Goal: Entertainment & Leisure: Consume media (video, audio)

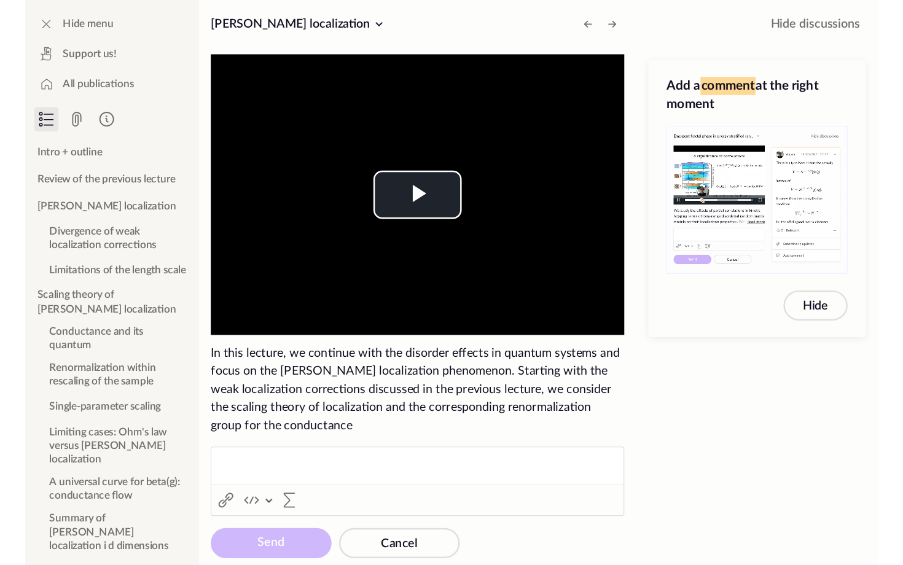
scroll to position [511, 0]
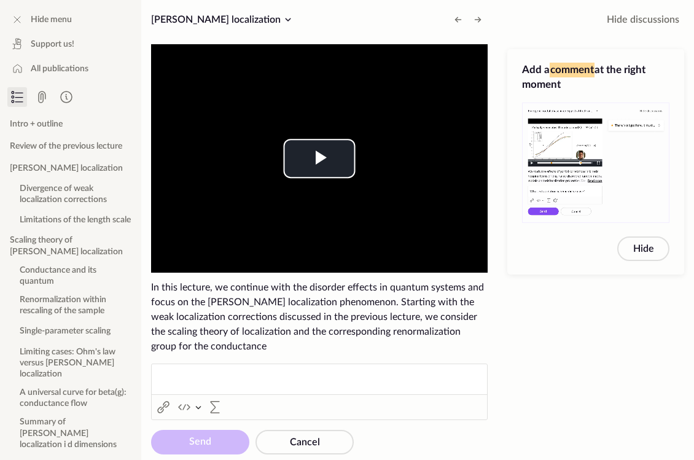
click at [598, 350] on div "Add a comment at the right moment Hide" at bounding box center [596, 249] width 197 height 421
click at [602, 284] on div "Add a comment at the right moment Hide" at bounding box center [596, 249] width 197 height 421
click at [320, 159] on span "Video Player" at bounding box center [320, 159] width 0 height 0
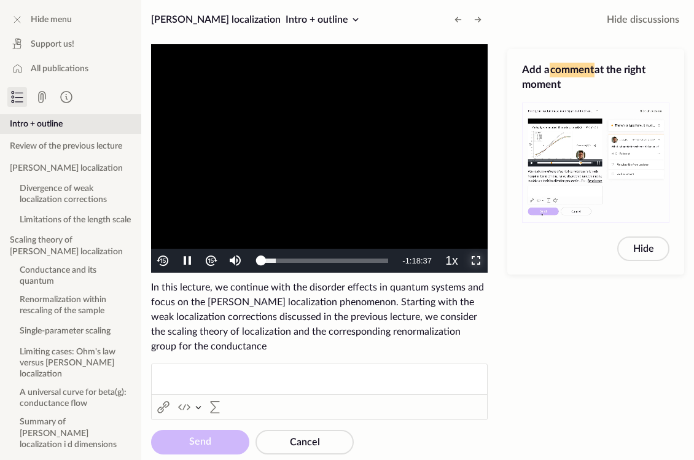
click at [476, 261] on span "Video Player" at bounding box center [476, 261] width 0 height 0
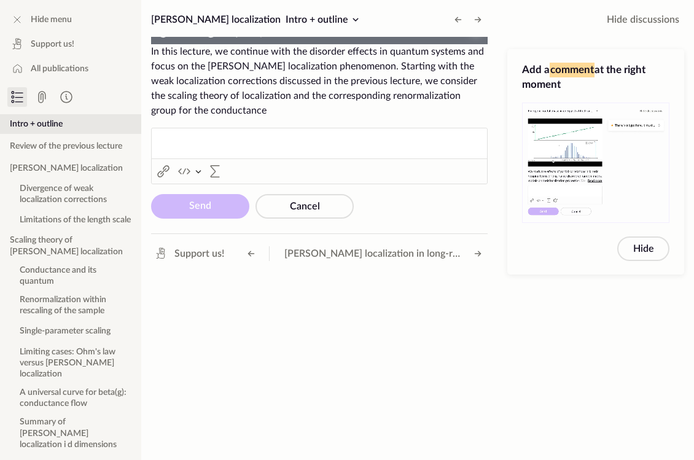
scroll to position [406, 0]
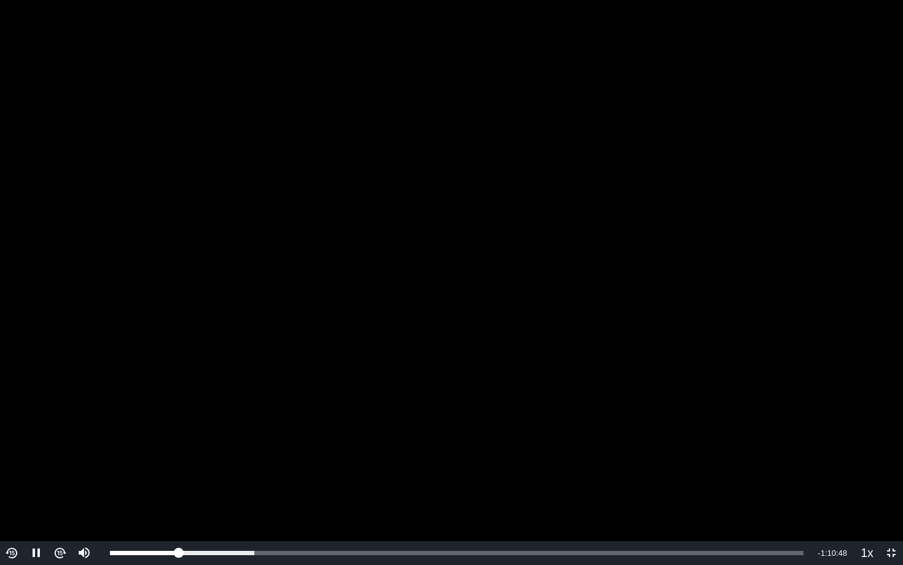
click at [463, 276] on video "To view this video please enable JavaScript, and consider upgrading to a web br…" at bounding box center [451, 282] width 903 height 565
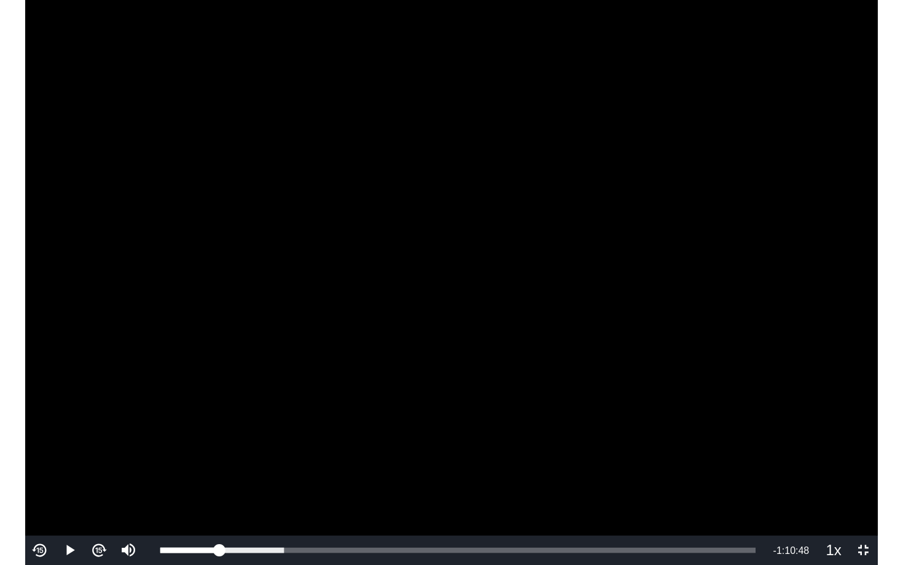
scroll to position [511, 0]
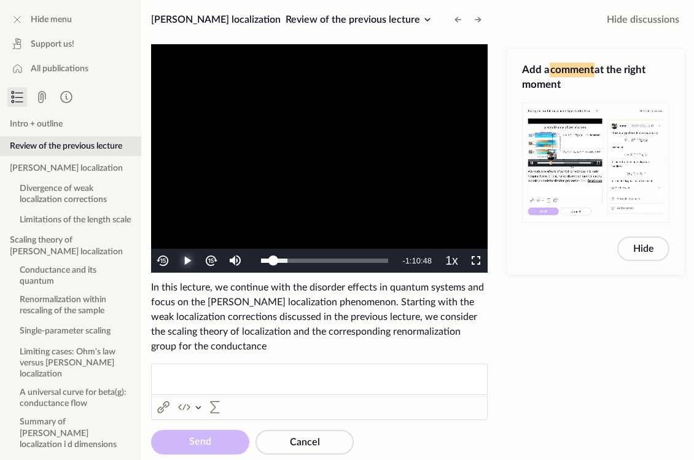
click at [187, 261] on span "Video Player" at bounding box center [187, 261] width 0 height 0
click at [476, 261] on span "Video Player" at bounding box center [476, 261] width 0 height 0
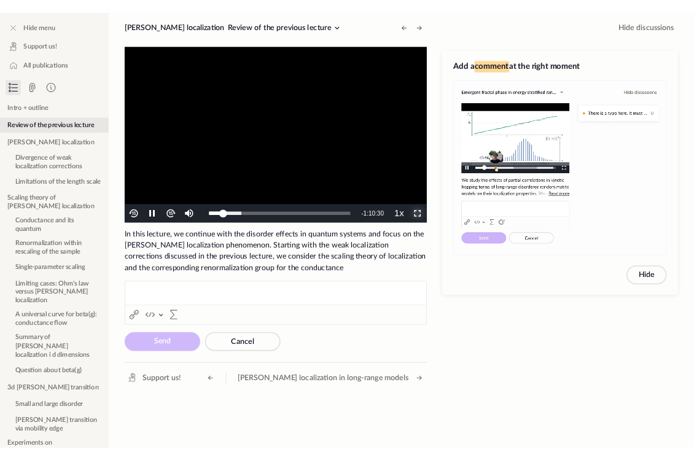
scroll to position [406, 0]
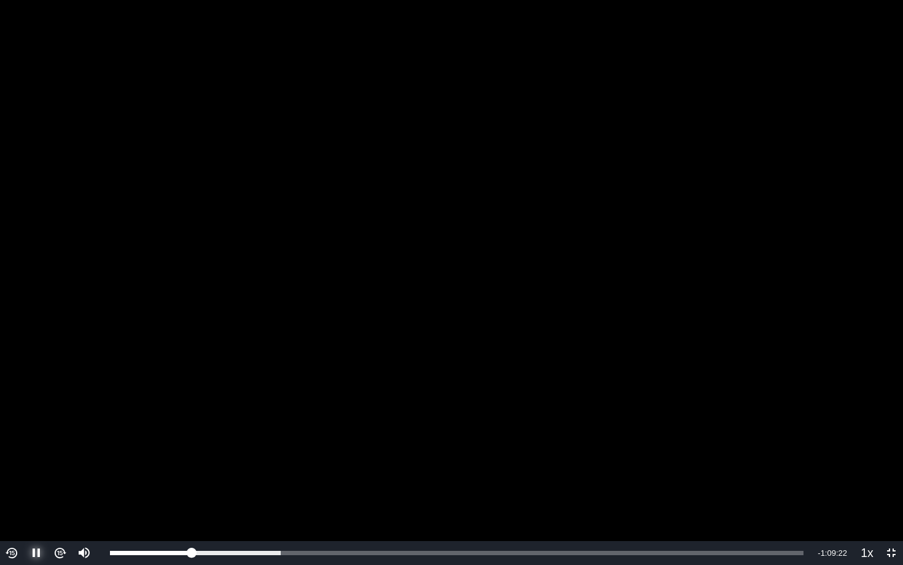
click at [36, 460] on span "Video Player" at bounding box center [36, 554] width 0 height 0
click at [288, 460] on div "0:19:55" at bounding box center [288, 553] width 1 height 4
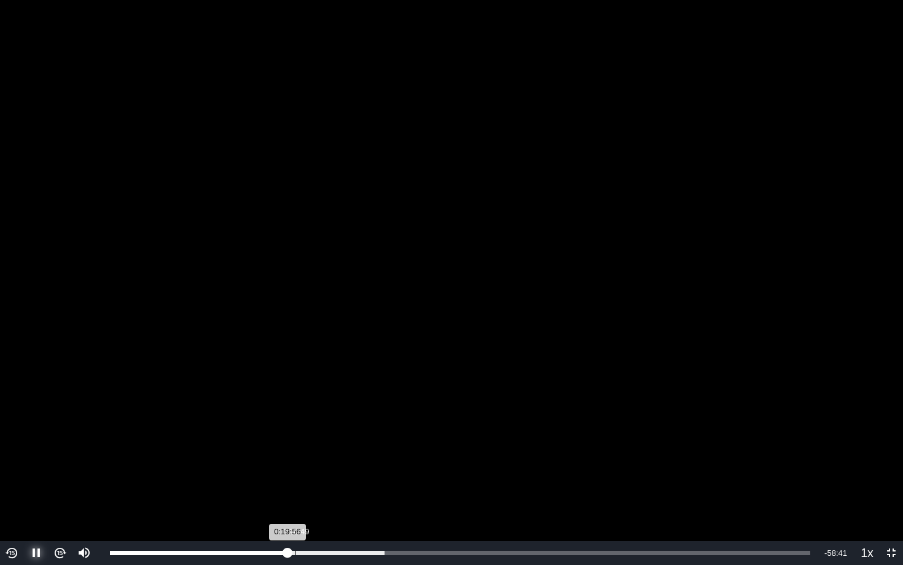
click at [296, 460] on div "0:20:49" at bounding box center [296, 553] width 1 height 4
click at [310, 460] on div "0:22:29" at bounding box center [310, 553] width 1 height 4
click at [302, 460] on div "0:21:35" at bounding box center [302, 553] width 1 height 4
click at [694, 415] on video "To view this video please enable JavaScript, and consider upgrading to a web br…" at bounding box center [451, 282] width 903 height 565
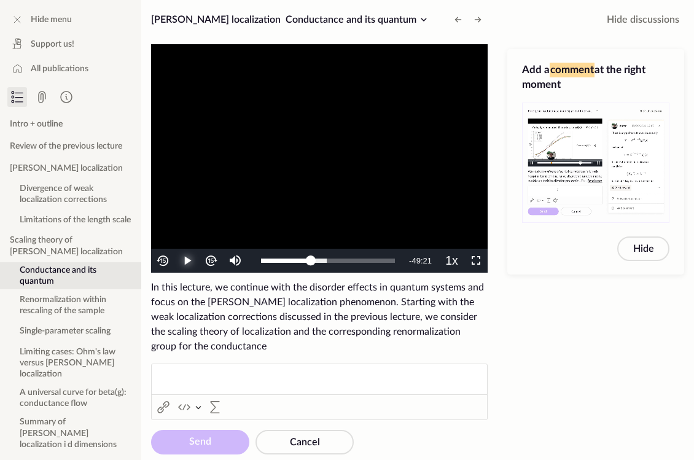
click at [187, 261] on span "Video Player" at bounding box center [187, 261] width 0 height 0
click at [476, 261] on span "Video Player" at bounding box center [476, 261] width 0 height 0
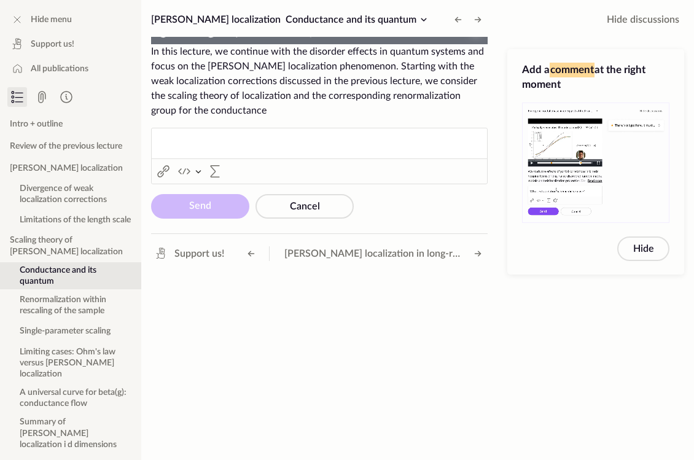
scroll to position [406, 0]
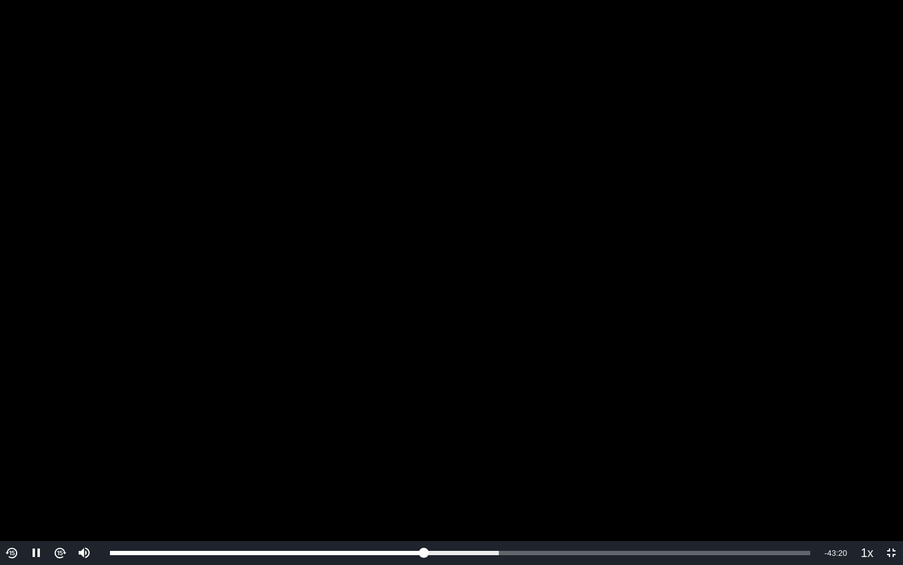
click at [549, 250] on video "To view this video please enable JavaScript, and consider upgrading to a web br…" at bounding box center [451, 282] width 903 height 565
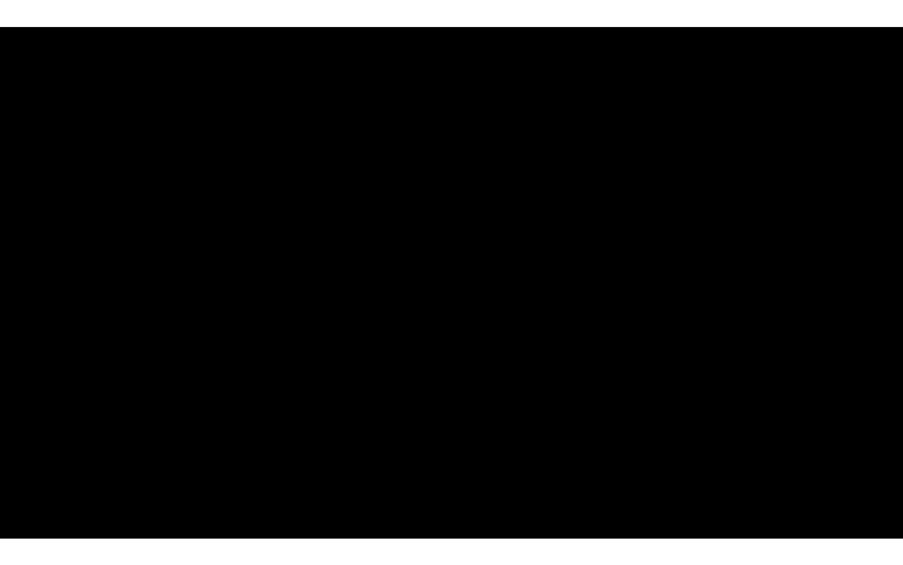
scroll to position [511, 0]
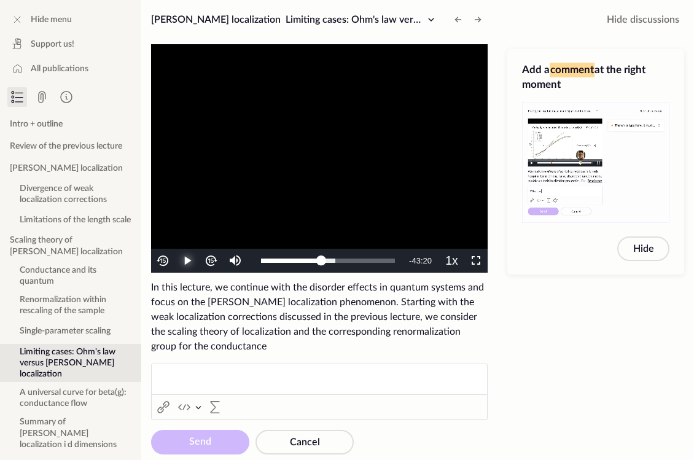
click at [187, 261] on span "Video Player" at bounding box center [187, 261] width 0 height 0
click at [476, 261] on span "Video Player" at bounding box center [476, 261] width 0 height 0
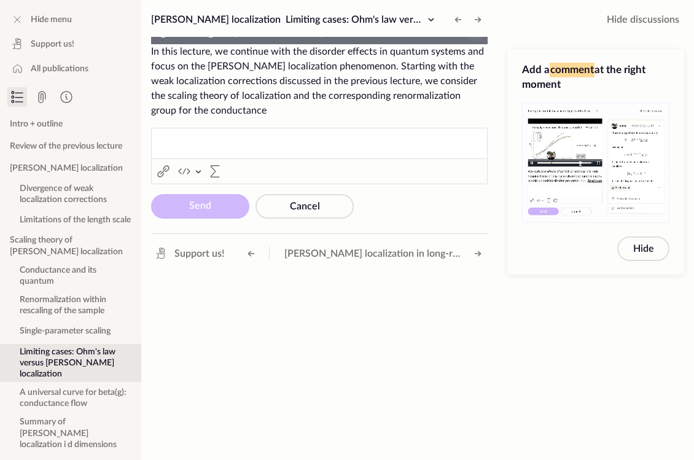
scroll to position [406, 0]
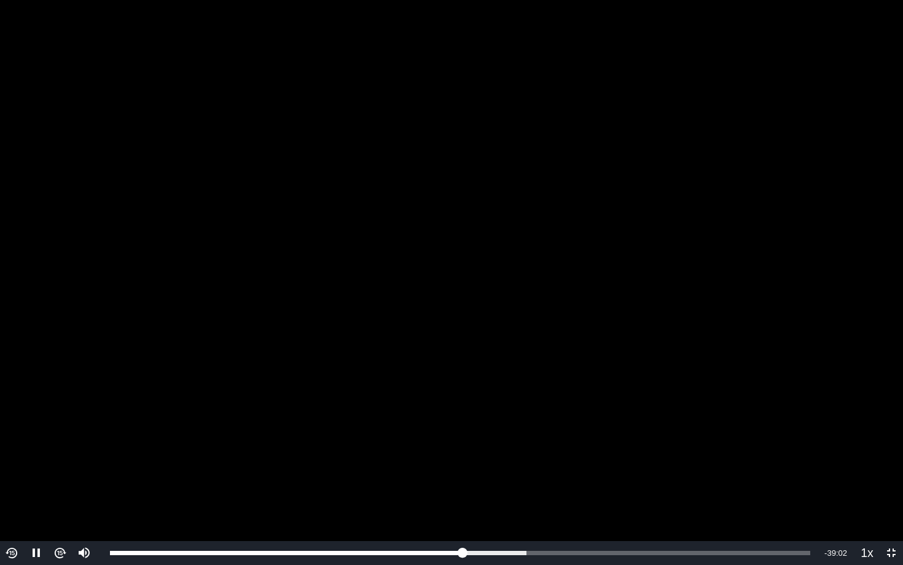
click at [540, 430] on video "To view this video please enable JavaScript, and consider upgrading to a web br…" at bounding box center [451, 282] width 903 height 565
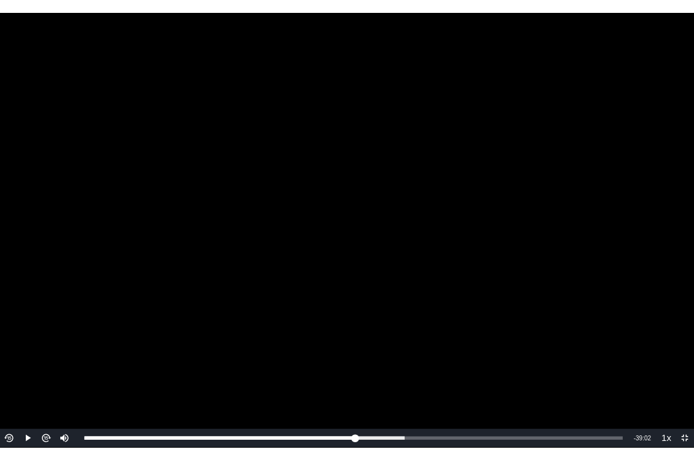
scroll to position [511, 0]
